Goal: Task Accomplishment & Management: Use online tool/utility

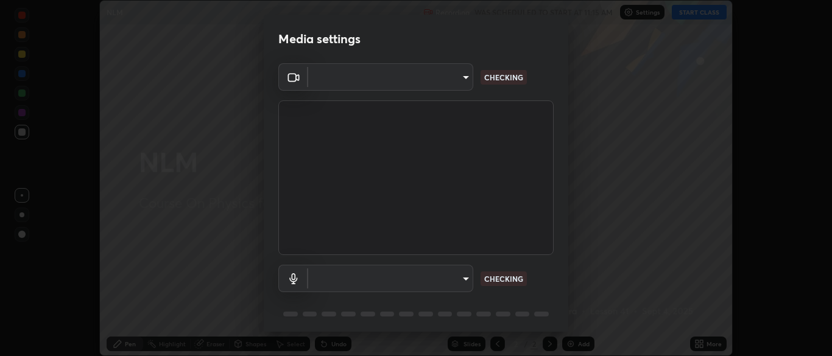
scroll to position [43, 0]
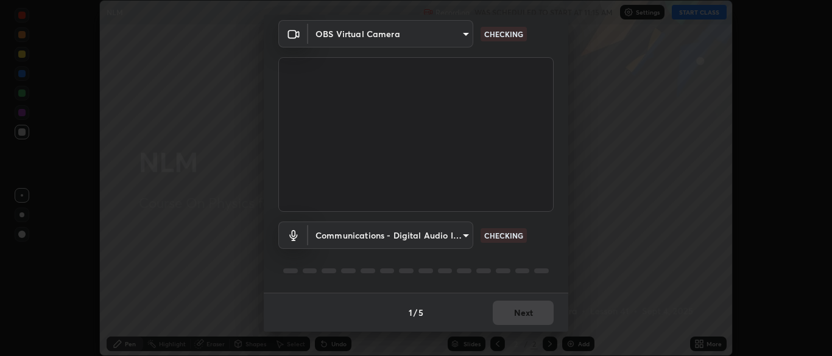
type input "7313fd45585aed834b6f1a7d948f9442f2d18b60722b63004f182b92f655e9b8"
type input "communications"
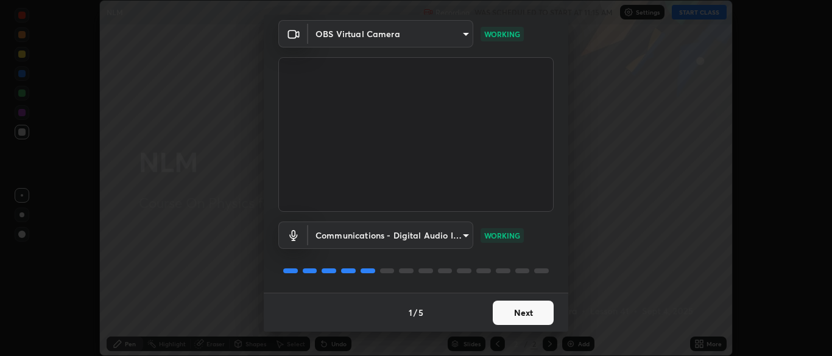
click at [524, 310] on button "Next" at bounding box center [523, 313] width 61 height 24
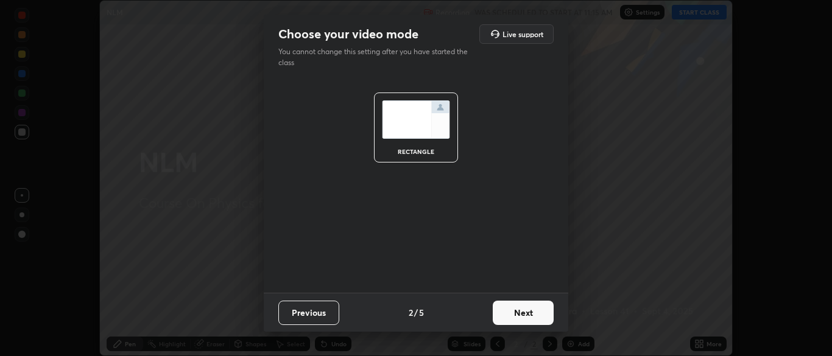
scroll to position [0, 0]
click at [524, 315] on button "Next" at bounding box center [523, 313] width 61 height 24
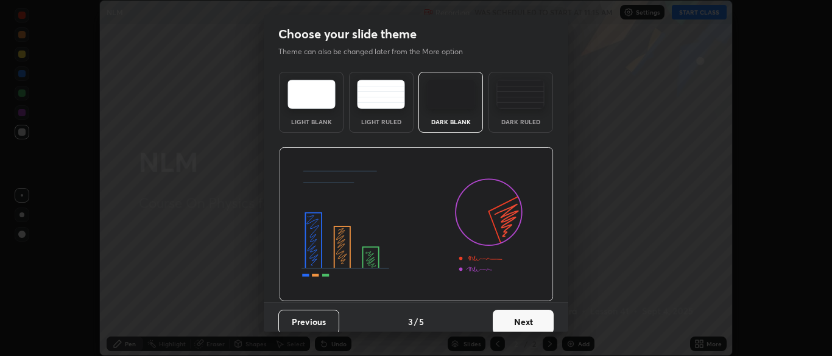
click at [535, 313] on button "Next" at bounding box center [523, 322] width 61 height 24
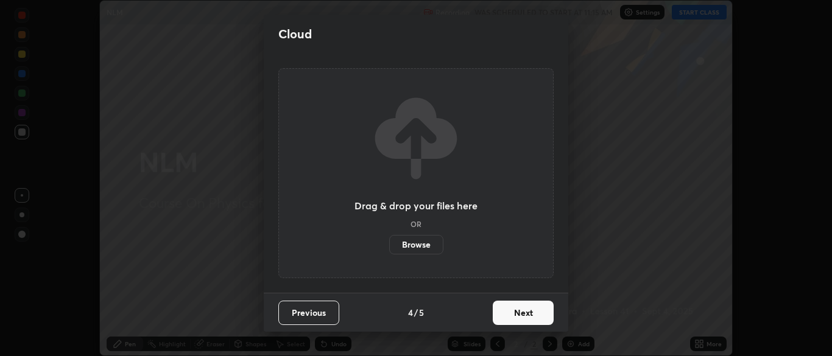
click at [528, 309] on button "Next" at bounding box center [523, 313] width 61 height 24
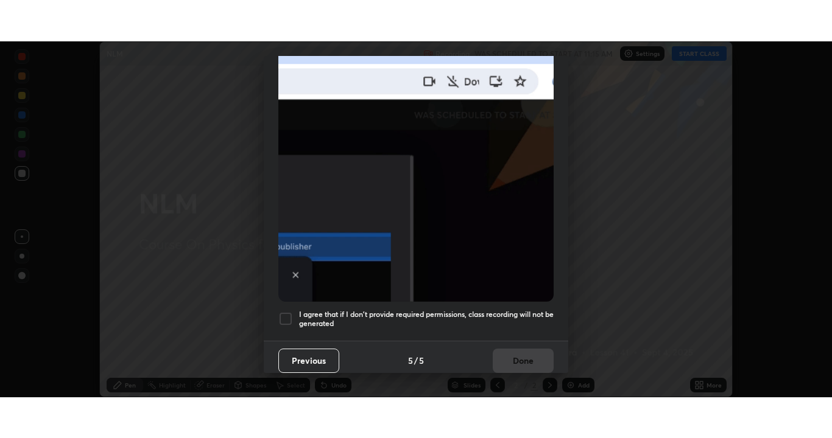
scroll to position [292, 0]
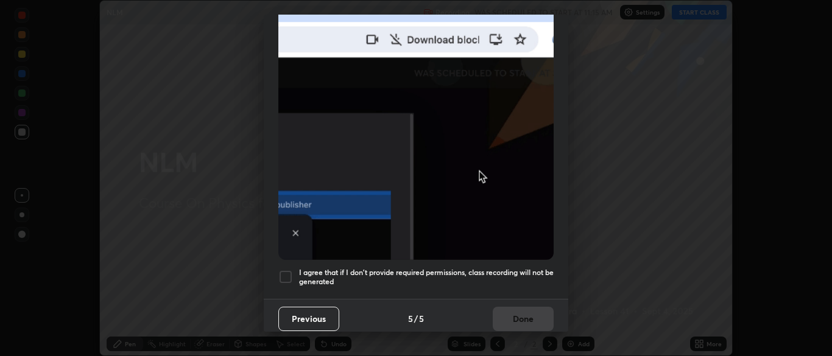
click at [286, 270] on div at bounding box center [285, 277] width 15 height 15
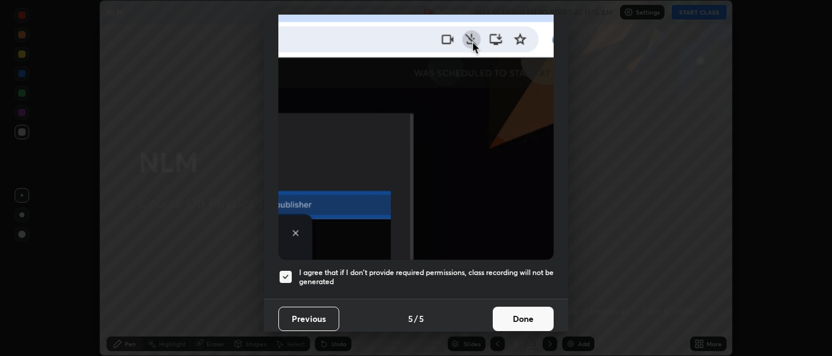
click at [521, 312] on button "Done" at bounding box center [523, 319] width 61 height 24
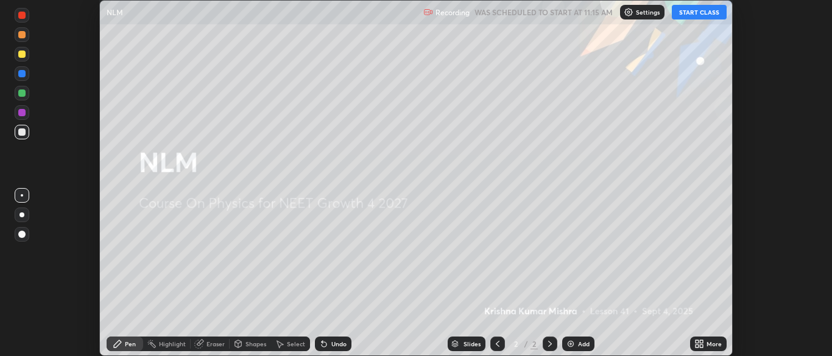
click at [693, 12] on button "START CLASS" at bounding box center [699, 12] width 55 height 15
click at [701, 342] on icon at bounding box center [701, 341] width 3 height 3
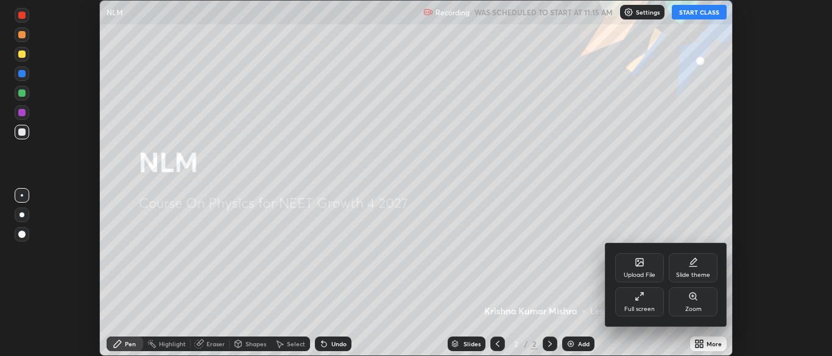
click at [634, 303] on div "Full screen" at bounding box center [639, 301] width 49 height 29
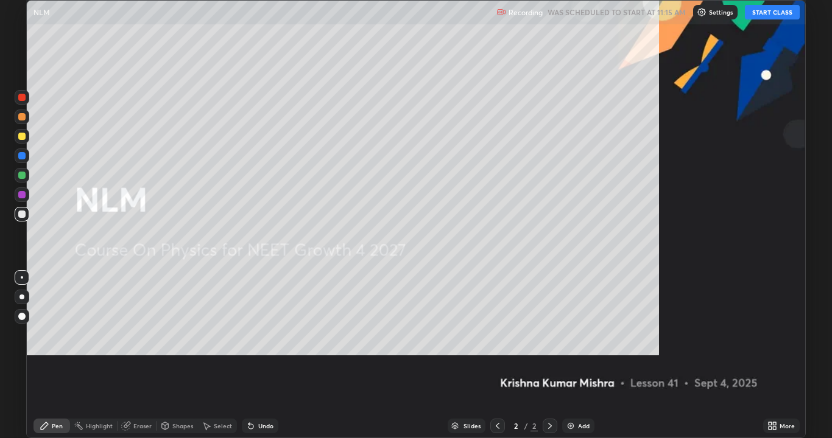
scroll to position [438, 832]
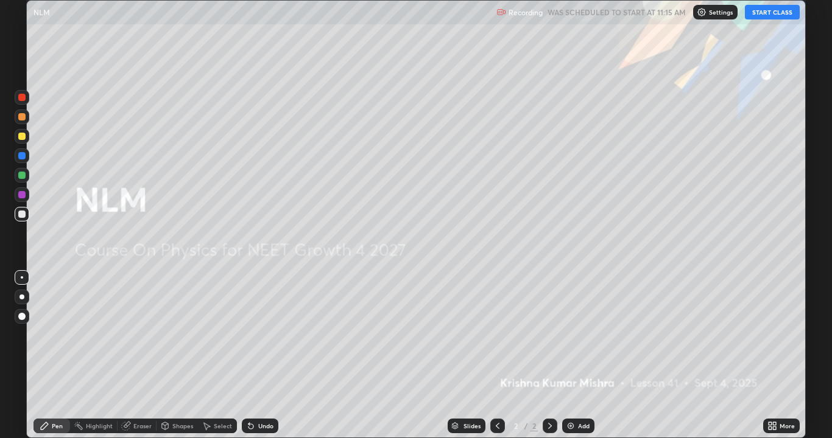
click at [578, 356] on div "Add" at bounding box center [584, 426] width 12 height 6
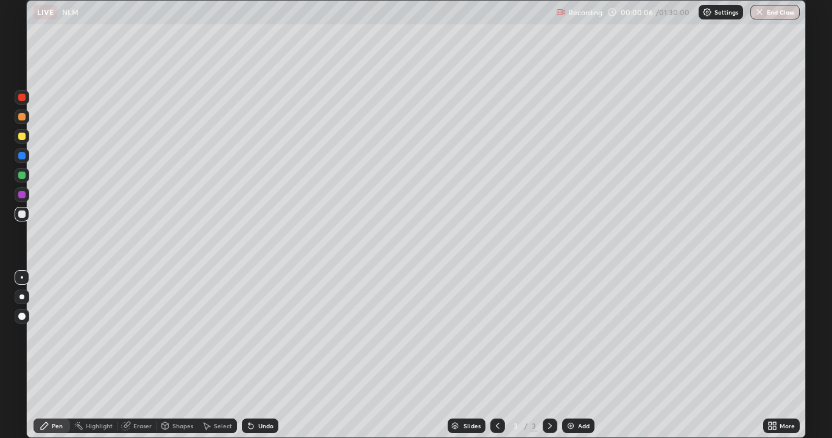
click at [23, 136] on div at bounding box center [21, 136] width 7 height 7
click at [576, 356] on div "Add" at bounding box center [578, 426] width 32 height 15
click at [27, 121] on div at bounding box center [22, 117] width 15 height 15
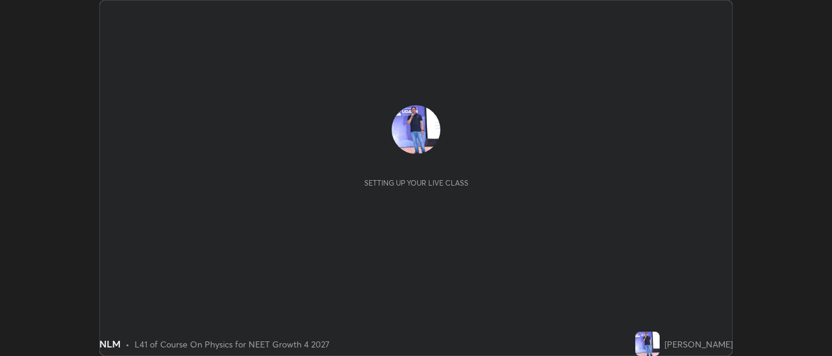
scroll to position [356, 831]
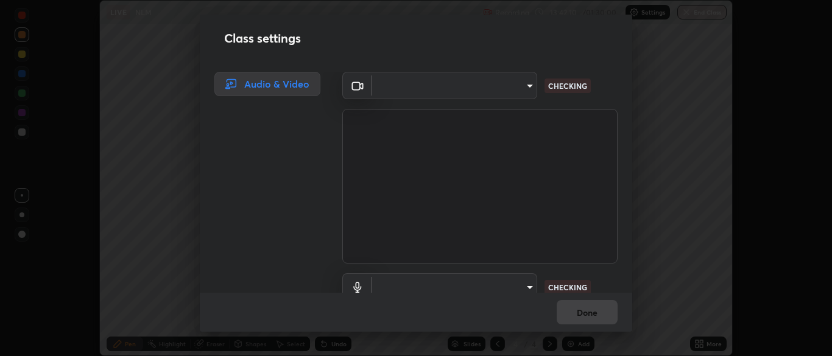
type input "7313fd45585aed834b6f1a7d948f9442f2d18b60722b63004f182b92f655e9b8"
type input "communications"
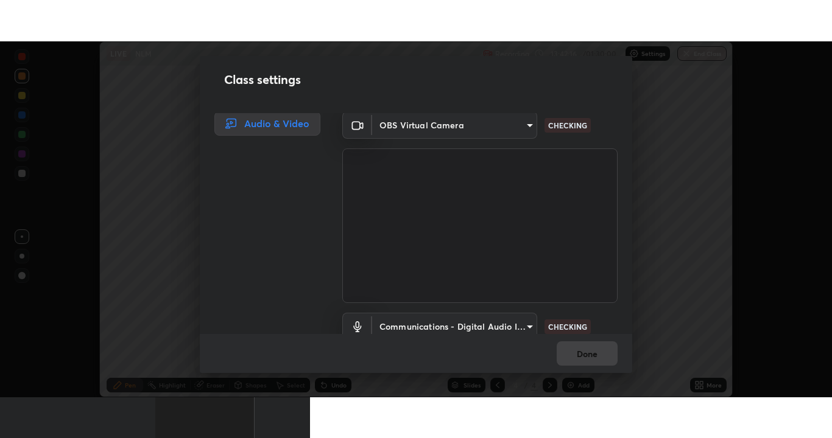
scroll to position [1, 0]
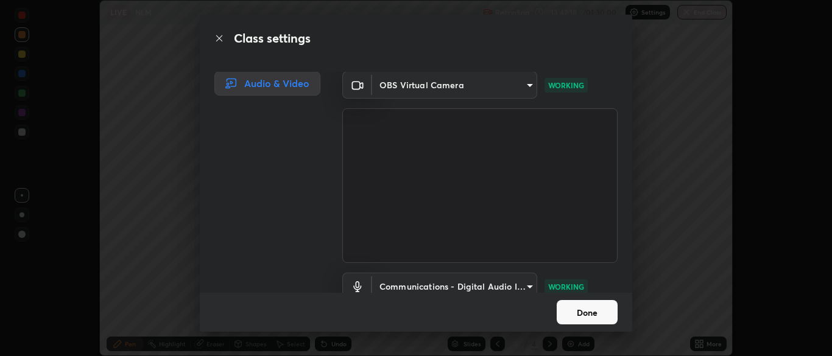
click at [595, 311] on button "Done" at bounding box center [586, 312] width 61 height 24
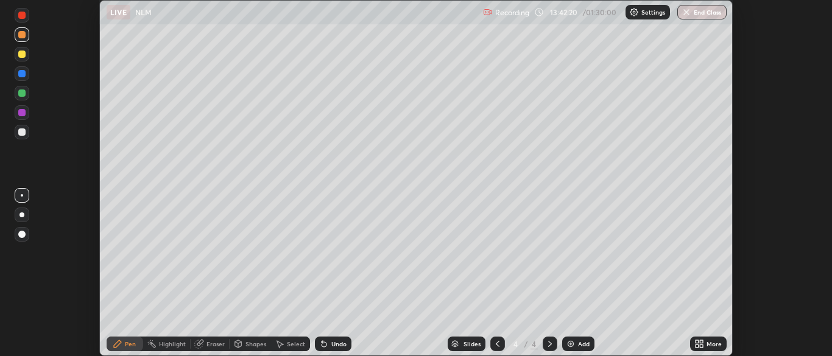
click at [698, 344] on icon at bounding box center [699, 344] width 10 height 10
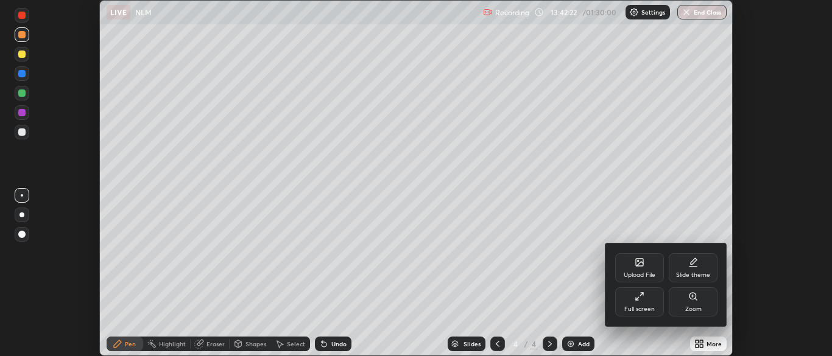
click at [645, 301] on div "Full screen" at bounding box center [639, 301] width 49 height 29
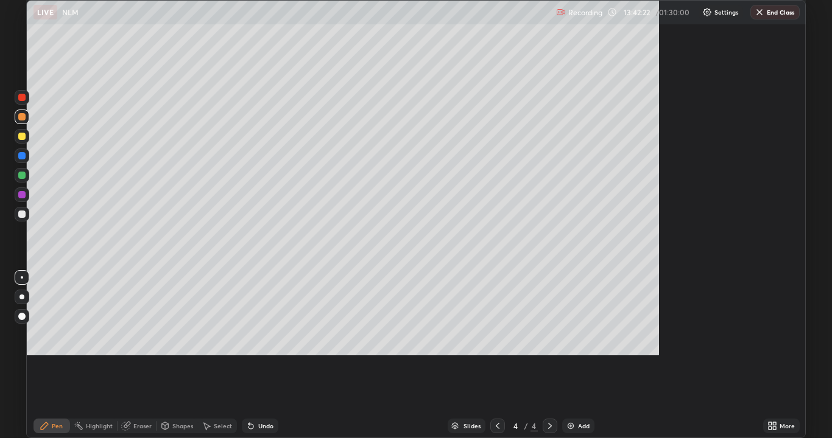
scroll to position [438, 832]
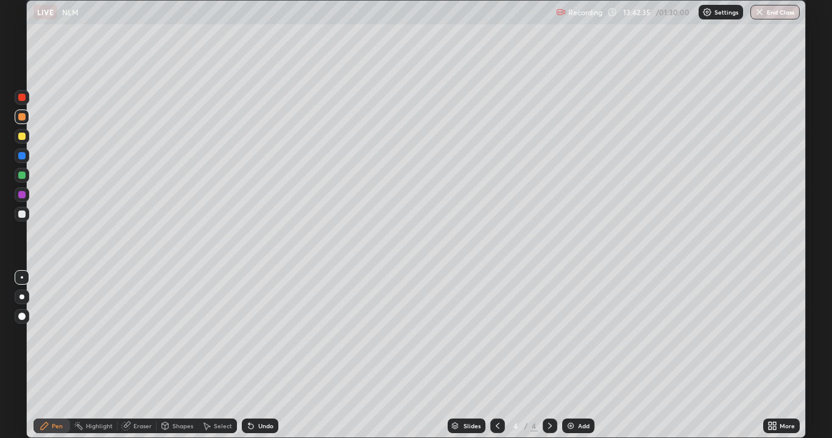
click at [579, 356] on div "Add" at bounding box center [584, 426] width 12 height 6
click at [24, 213] on div at bounding box center [21, 214] width 7 height 7
click at [263, 356] on div "Undo" at bounding box center [265, 426] width 15 height 6
click at [262, 356] on div "Undo" at bounding box center [265, 426] width 15 height 6
click at [261, 356] on div "Undo" at bounding box center [265, 426] width 15 height 6
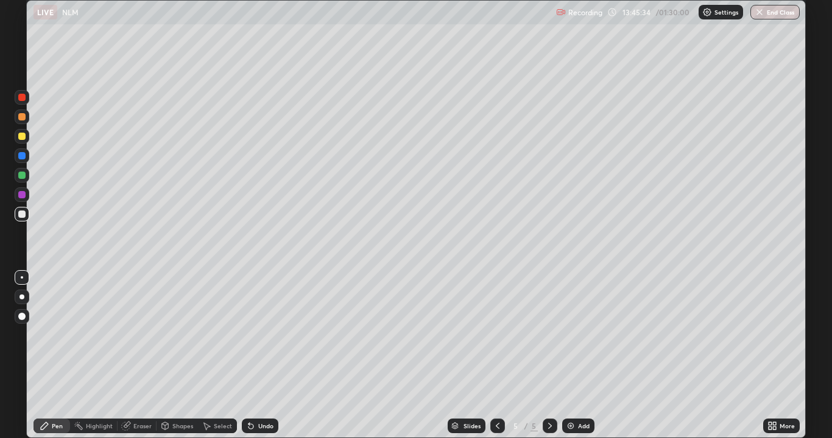
click at [261, 356] on div "Undo" at bounding box center [265, 426] width 15 height 6
click at [257, 356] on div "Undo" at bounding box center [260, 426] width 37 height 15
click at [584, 356] on div "Add" at bounding box center [584, 426] width 12 height 6
click at [220, 356] on div "Select" at bounding box center [223, 426] width 18 height 6
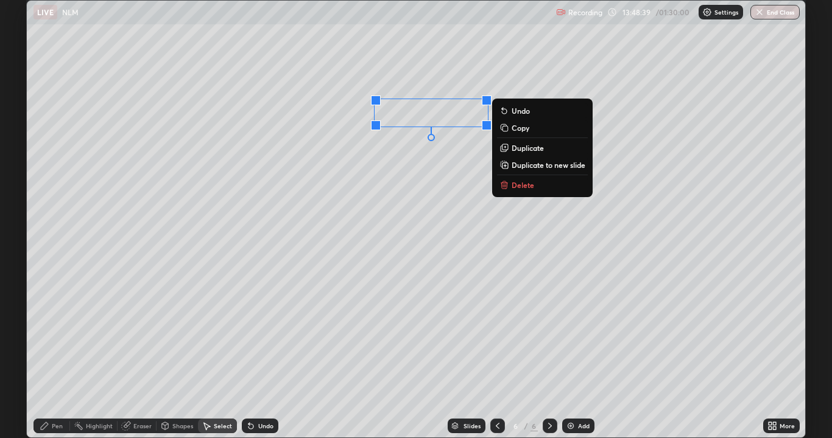
click at [517, 182] on p "Delete" at bounding box center [522, 185] width 23 height 10
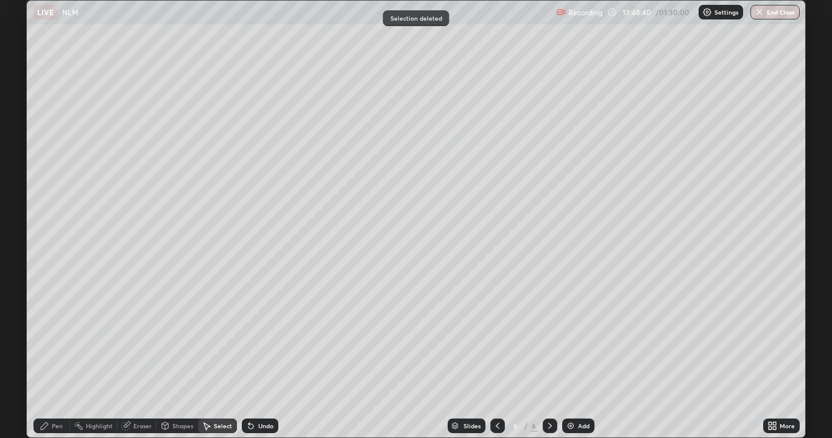
click at [60, 356] on div "Pen" at bounding box center [57, 426] width 11 height 6
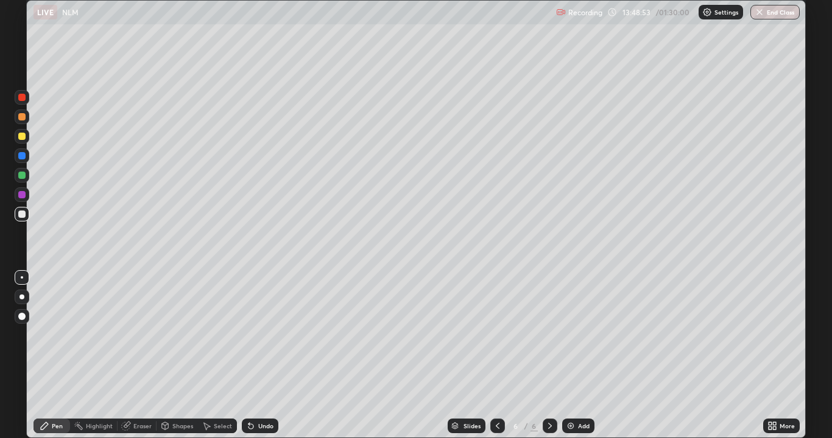
click at [264, 356] on div "Undo" at bounding box center [265, 426] width 15 height 6
click at [262, 356] on div "Undo" at bounding box center [265, 426] width 15 height 6
click at [137, 356] on div "Eraser" at bounding box center [142, 426] width 18 height 6
click at [51, 356] on div "Pen" at bounding box center [51, 426] width 37 height 15
click at [578, 356] on div "Add" at bounding box center [584, 426] width 12 height 6
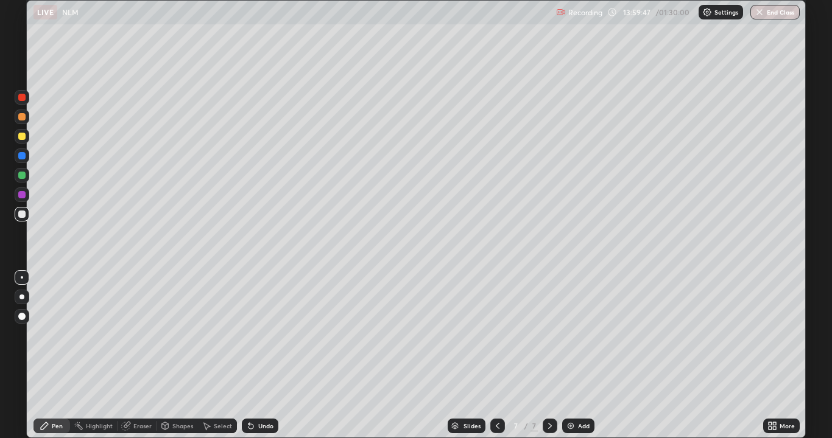
click at [267, 356] on div "Undo" at bounding box center [260, 426] width 37 height 15
click at [258, 356] on div "Undo" at bounding box center [265, 426] width 15 height 6
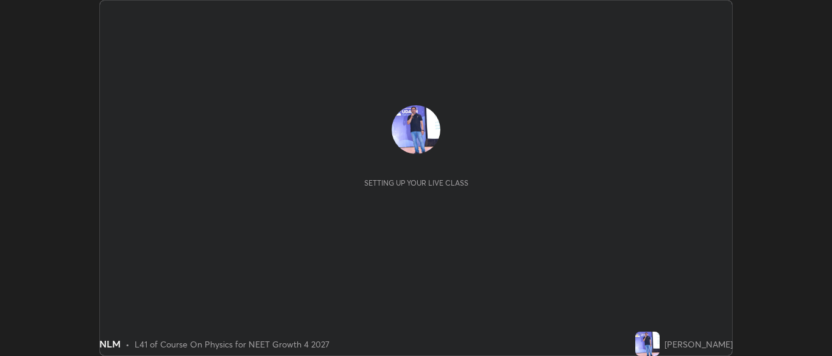
scroll to position [356, 832]
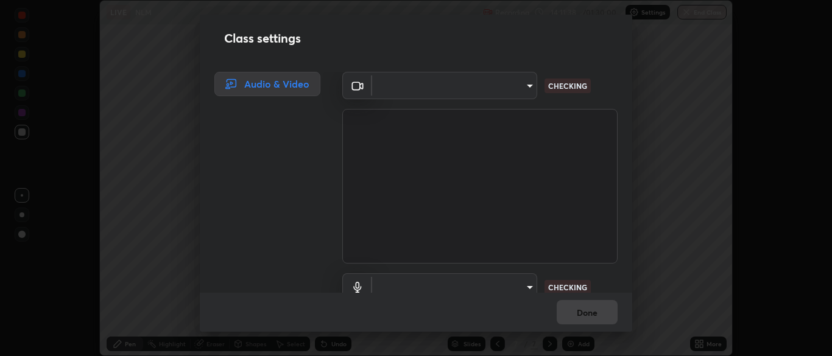
click at [701, 343] on div "Class settings Audio & Video ​ CHECKING ​ CHECKING Done" at bounding box center [416, 178] width 832 height 356
type input "7313fd45585aed834b6f1a7d948f9442f2d18b60722b63004f182b92f655e9b8"
type input "communications"
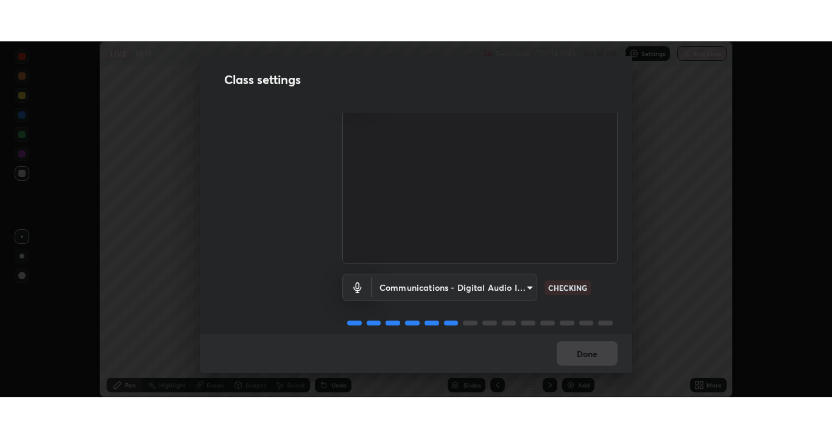
scroll to position [0, 0]
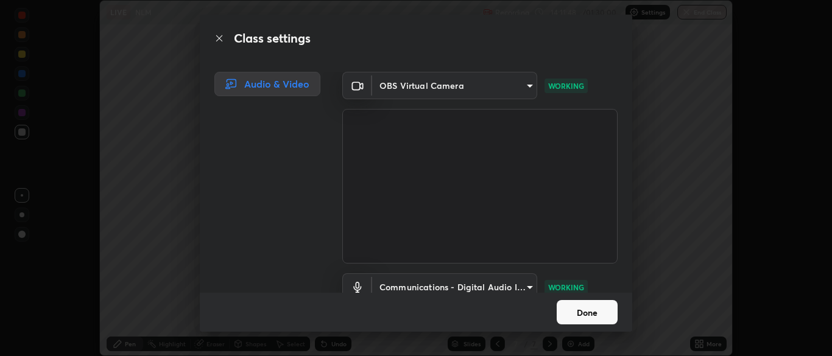
click at [591, 310] on button "Done" at bounding box center [586, 312] width 61 height 24
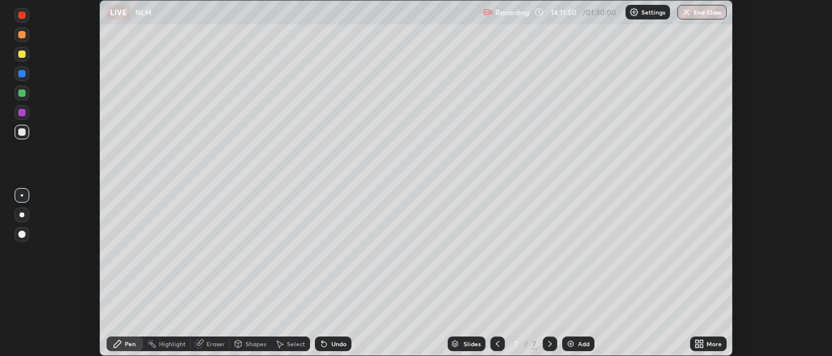
click at [701, 346] on icon at bounding box center [701, 346] width 3 height 3
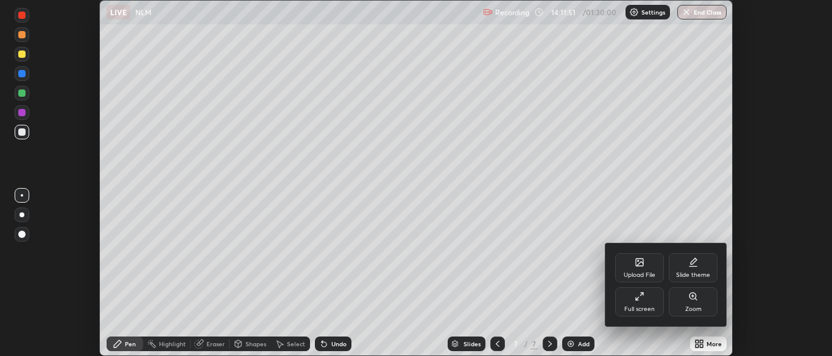
click at [642, 306] on div "Full screen" at bounding box center [639, 309] width 30 height 6
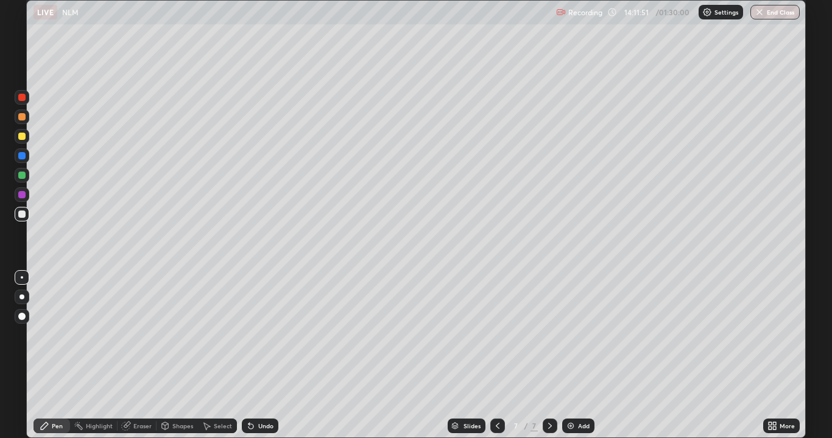
scroll to position [438, 832]
click at [576, 356] on div "Add" at bounding box center [578, 426] width 32 height 15
click at [139, 356] on div "Eraser" at bounding box center [142, 426] width 18 height 6
click at [40, 356] on icon at bounding box center [45, 426] width 10 height 10
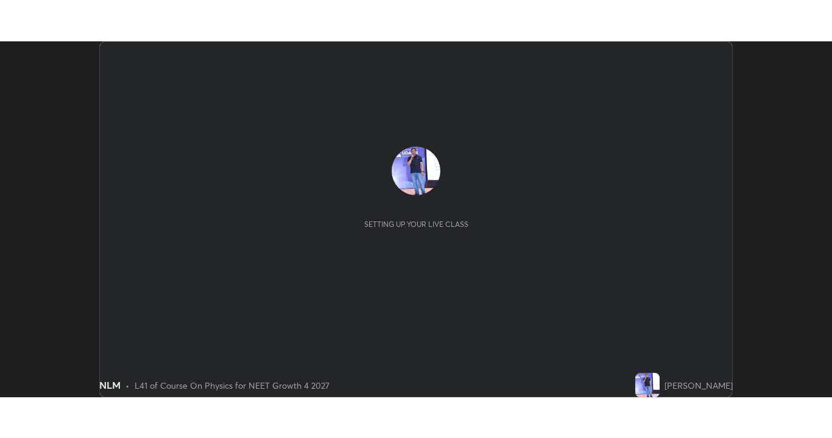
scroll to position [356, 832]
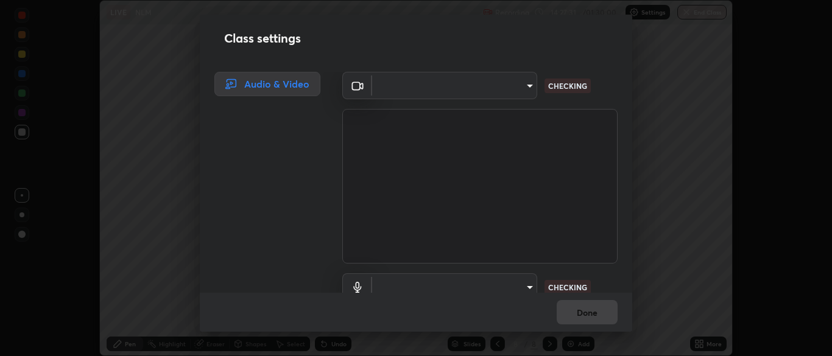
type input "7313fd45585aed834b6f1a7d948f9442f2d18b60722b63004f182b92f655e9b8"
type input "communications"
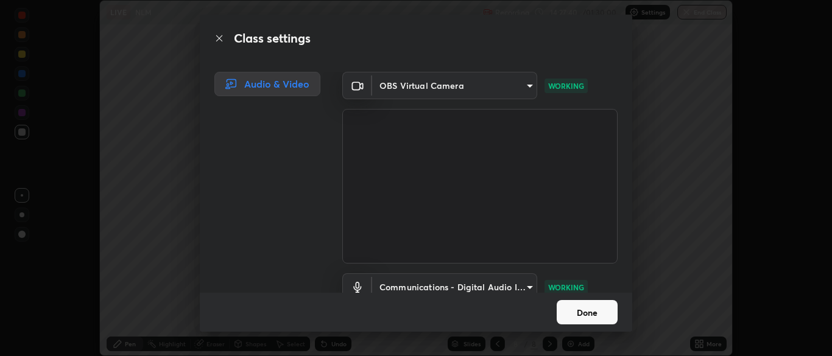
click at [584, 312] on button "Done" at bounding box center [586, 312] width 61 height 24
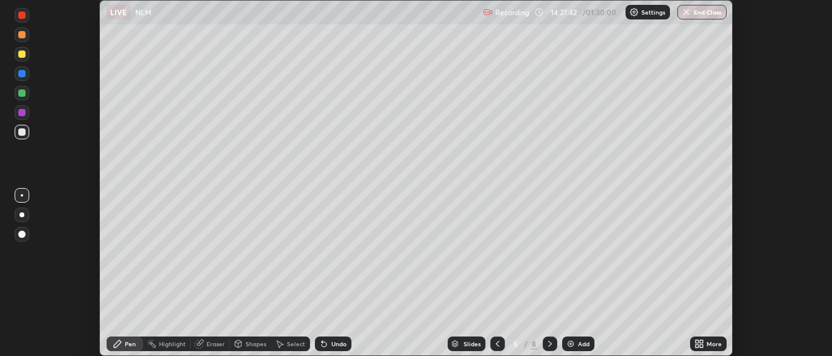
click at [587, 347] on div "Add" at bounding box center [584, 344] width 12 height 6
click at [698, 344] on icon at bounding box center [699, 344] width 10 height 10
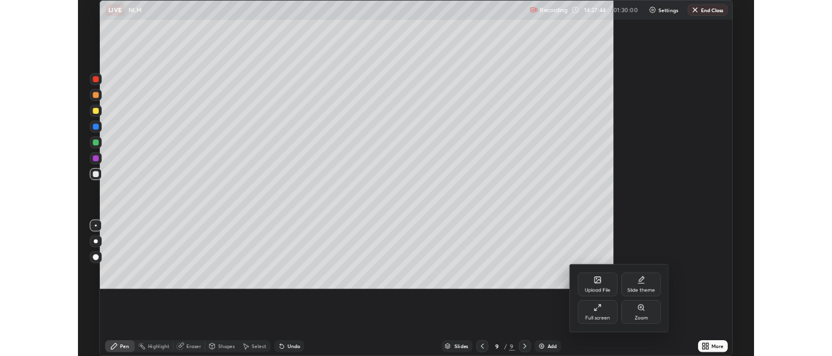
scroll to position [438, 832]
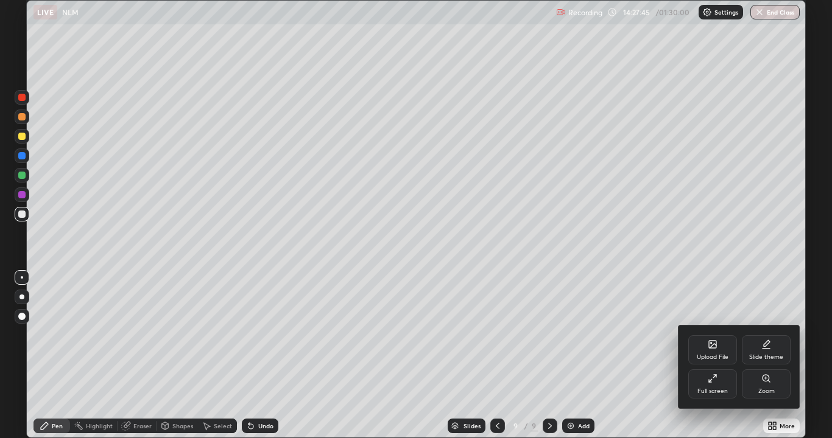
click at [638, 353] on div at bounding box center [416, 219] width 832 height 438
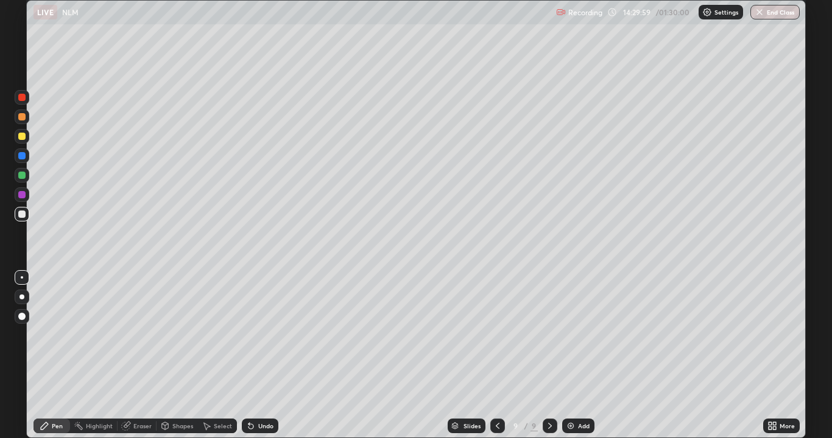
click at [262, 356] on div "Undo" at bounding box center [265, 426] width 15 height 6
click at [25, 133] on div at bounding box center [22, 136] width 15 height 15
click at [24, 116] on div at bounding box center [21, 116] width 7 height 7
click at [580, 356] on div "Add" at bounding box center [584, 426] width 12 height 6
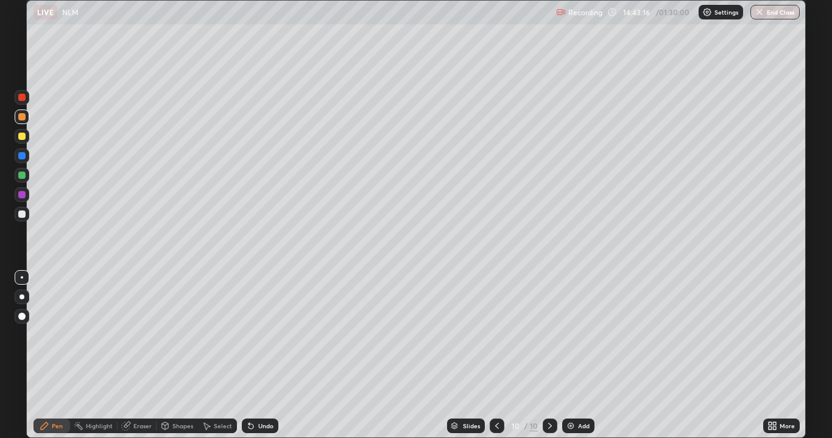
click at [759, 11] on img "button" at bounding box center [759, 12] width 10 height 10
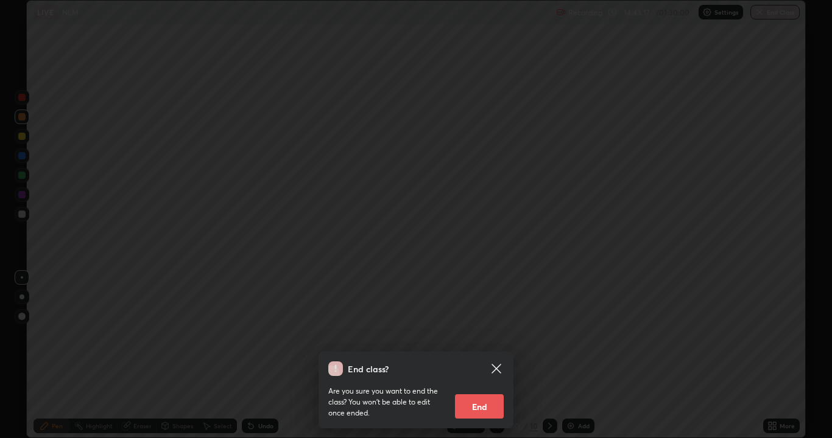
click at [483, 356] on button "End" at bounding box center [479, 407] width 49 height 24
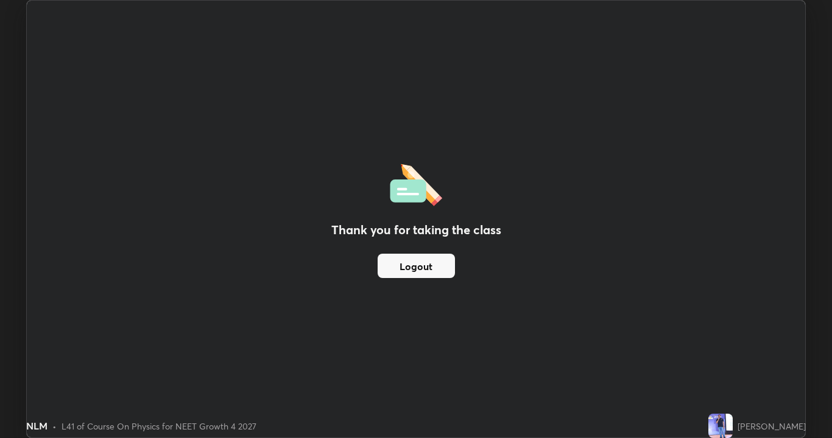
click at [422, 266] on button "Logout" at bounding box center [415, 266] width 77 height 24
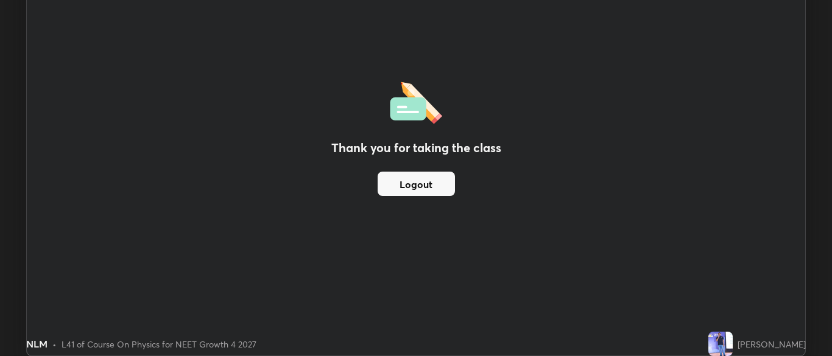
scroll to position [60526, 60050]
